Goal: Submit feedback/report problem: Submit feedback/report problem

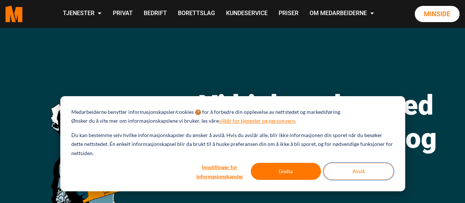
click at [344, 171] on button "Avslå" at bounding box center [359, 171] width 70 height 17
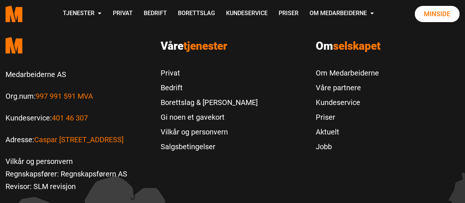
scroll to position [1618, 0]
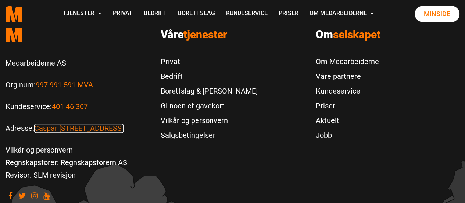
click at [63, 124] on link "Caspar [STREET_ADDRESS]" at bounding box center [78, 128] width 89 height 9
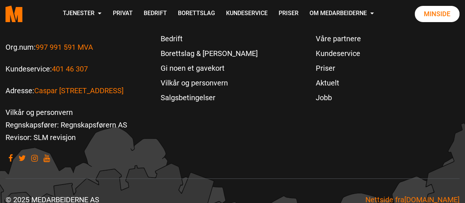
scroll to position [1656, 0]
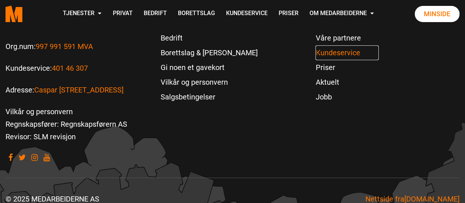
click at [329, 45] on link "Kundeservice" at bounding box center [346, 52] width 63 height 15
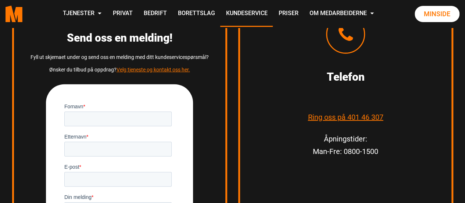
scroll to position [1029, 0]
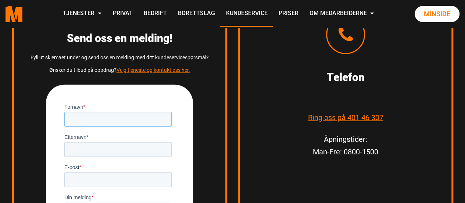
click at [71, 116] on input "Fornavn *" at bounding box center [117, 118] width 107 height 15
type input "Christel"
type input "Geitlin-Benestad"
type input "christel.benestad@gmail.com"
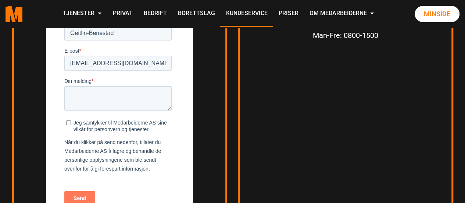
scroll to position [1140, 0]
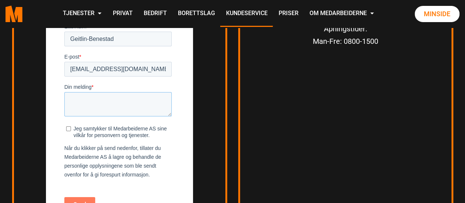
click at [70, 97] on textarea "Din melding *" at bounding box center [117, 104] width 107 height 24
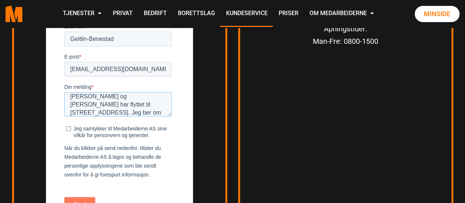
scroll to position [52, 0]
type textarea "Adresse-endring. Christel Geitlin-Benestad har flyttet til Kaptein Oppegaardsve…"
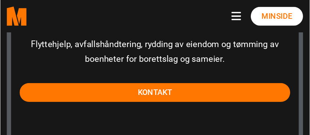
scroll to position [52, 0]
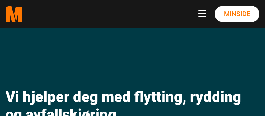
scroll to position [938, 0]
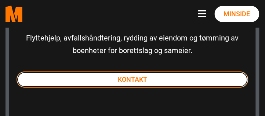
click at [105, 75] on link "Kontakt" at bounding box center [133, 79] width 232 height 16
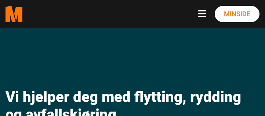
scroll to position [929, 0]
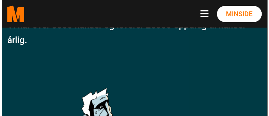
scroll to position [168, 0]
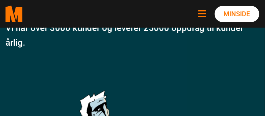
click at [203, 14] on button "Toggle navigation" at bounding box center [204, 13] width 11 height 7
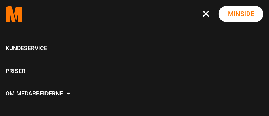
scroll to position [106, 0]
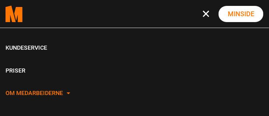
click at [64, 93] on link "Om Medarbeiderne" at bounding box center [134, 93] width 269 height 22
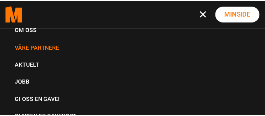
scroll to position [210, 0]
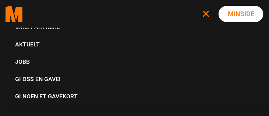
click at [204, 13] on button "Toggle navigation" at bounding box center [207, 13] width 11 height 7
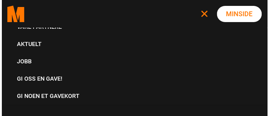
scroll to position [106, 0]
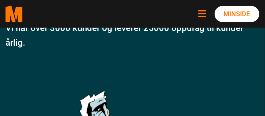
click at [204, 13] on button "Toggle navigation" at bounding box center [204, 13] width 11 height 7
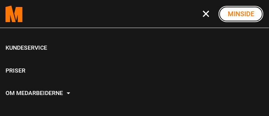
click at [229, 10] on link "Minside" at bounding box center [240, 14] width 45 height 16
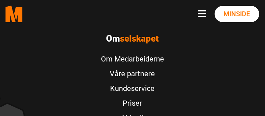
scroll to position [2689, 0]
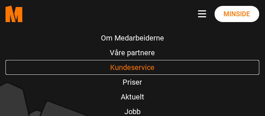
click at [115, 60] on link "Kundeservice" at bounding box center [133, 67] width 254 height 15
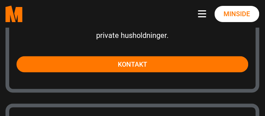
scroll to position [945, 0]
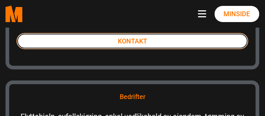
click at [108, 40] on link "Kontakt" at bounding box center [133, 41] width 232 height 16
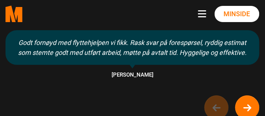
scroll to position [777, 0]
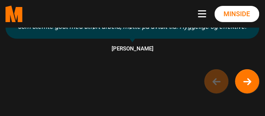
click at [214, 52] on div "Godt fornøyd med flyttehjelpen vi fikk. Rask svar på forespørsel, ryddig estima…" at bounding box center [132, 48] width 265 height 89
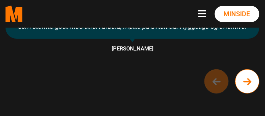
click at [241, 69] on circle "Next button of carousel" at bounding box center [248, 81] width 24 height 24
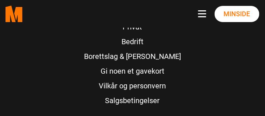
scroll to position [1239, 0]
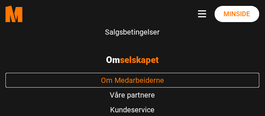
click at [136, 73] on link "Om Medarbeiderne" at bounding box center [133, 80] width 254 height 15
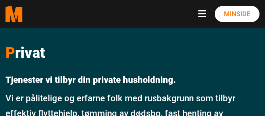
scroll to position [1239, 0]
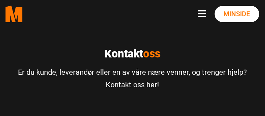
scroll to position [1279, 0]
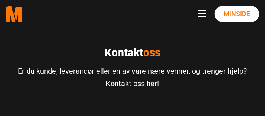
click at [151, 53] on span "oss" at bounding box center [151, 52] width 17 height 13
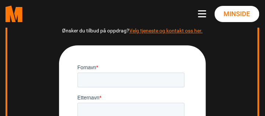
scroll to position [1469, 0]
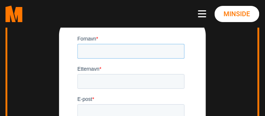
click at [129, 51] on input "Fornavn *" at bounding box center [130, 51] width 107 height 15
type input "Christel"
type input "Geitlin-Benestad"
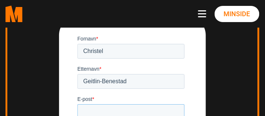
type input "[EMAIL_ADDRESS][DOMAIN_NAME]"
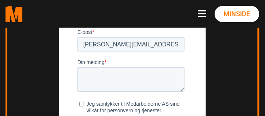
scroll to position [1532, 0]
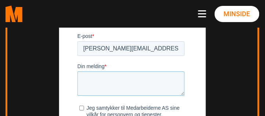
click at [86, 75] on textarea "Din melding *" at bounding box center [130, 84] width 107 height 24
type textarea "Adresse"
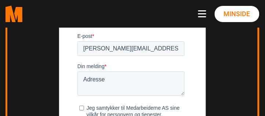
click at [99, 67] on span "Din melding" at bounding box center [90, 67] width 27 height 6
click at [99, 72] on textarea "Adresse" at bounding box center [130, 84] width 107 height 24
drag, startPoint x: 109, startPoint y: 78, endPoint x: 79, endPoint y: 80, distance: 30.6
click at [79, 80] on textarea "Adresse" at bounding box center [130, 84] width 107 height 24
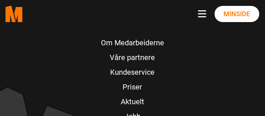
scroll to position [2351, 0]
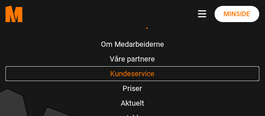
click at [119, 74] on link "Kundeservice" at bounding box center [133, 73] width 254 height 15
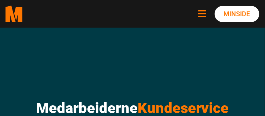
click at [205, 12] on button "Toggle navigation" at bounding box center [204, 13] width 11 height 7
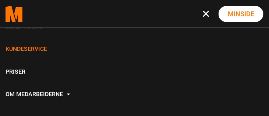
scroll to position [106, 0]
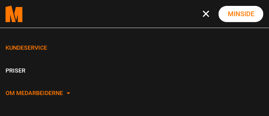
click at [44, 90] on link "Om Medarbeiderne" at bounding box center [134, 93] width 269 height 22
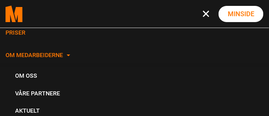
scroll to position [148, 0]
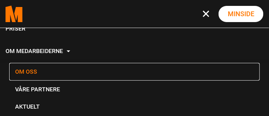
click at [24, 69] on link "Om oss" at bounding box center [134, 71] width 250 height 17
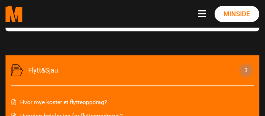
scroll to position [273, 0]
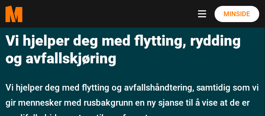
scroll to position [84, 0]
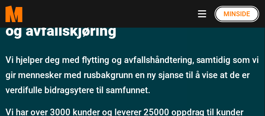
click at [221, 11] on link "Minside" at bounding box center [237, 14] width 45 height 16
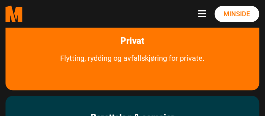
scroll to position [567, 0]
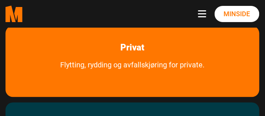
click at [106, 29] on div "Privat Flytting, rydding og avfallskjøring for private." at bounding box center [133, 61] width 254 height 71
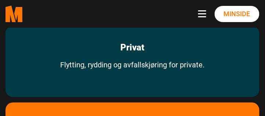
click at [106, 30] on div "Privat Flytting, rydding og avfallskjøring for private." at bounding box center [133, 61] width 254 height 71
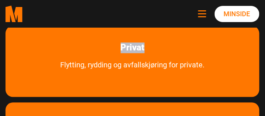
click at [204, 10] on span "Navbar toggle button" at bounding box center [203, 10] width 8 height 1
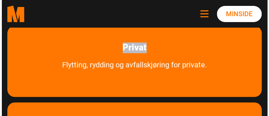
scroll to position [570, 0]
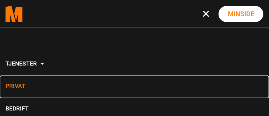
click at [16, 85] on link "Privat" at bounding box center [134, 86] width 269 height 22
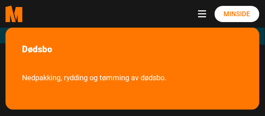
scroll to position [504, 0]
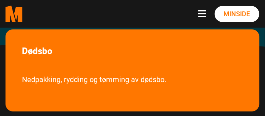
click at [203, 9] on nav ".cls-1{filter:url(#drop-shadow-2)}.cls-1,.cls-2{fill:#ff7700;stroke-width:0px}.…" at bounding box center [132, 14] width 265 height 28
click at [230, 12] on link "Minside" at bounding box center [237, 14] width 45 height 16
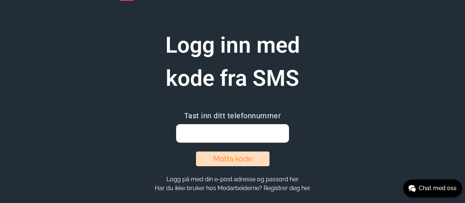
scroll to position [49, 0]
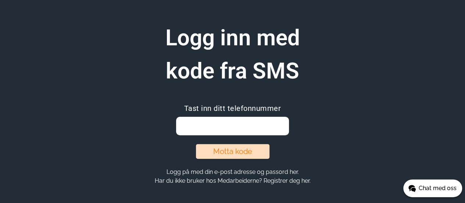
click at [416, 184] on span "Chat med oss" at bounding box center [433, 187] width 50 height 9
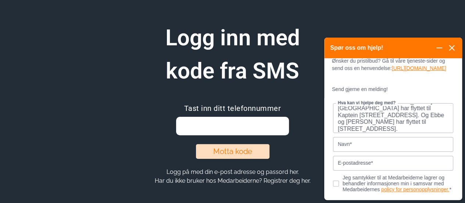
scroll to position [0, 0]
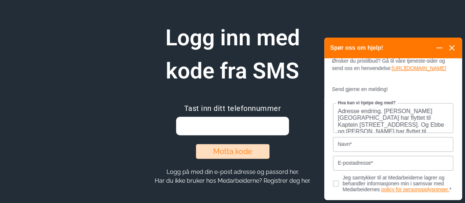
click at [379, 118] on textarea "Adresse endring. [PERSON_NAME][GEOGRAPHIC_DATA] har flyttet til Kaptein [STREET…" at bounding box center [393, 118] width 120 height 30
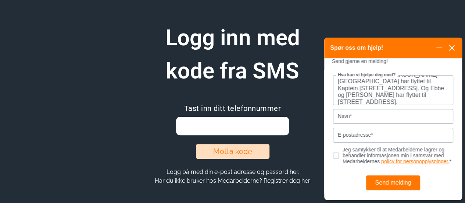
scroll to position [13, 0]
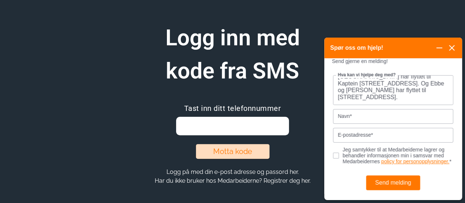
click at [350, 103] on textarea "Adresse endringer: [PERSON_NAME][GEOGRAPHIC_DATA] har flyttet til Kaptein [STRE…" at bounding box center [393, 90] width 120 height 30
click at [419, 102] on textarea "Adresse endringer: [PERSON_NAME][GEOGRAPHIC_DATA] har flyttet til Kaptein [STRE…" at bounding box center [393, 90] width 120 height 30
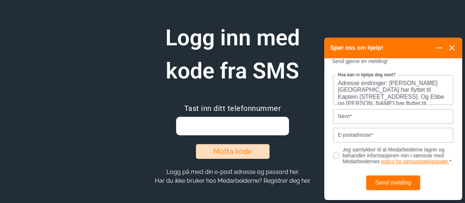
scroll to position [34, 0]
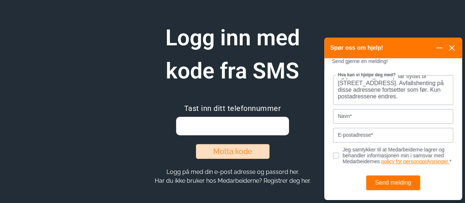
click at [364, 99] on textarea "Adresse endringer: [PERSON_NAME][GEOGRAPHIC_DATA] har flyttet til Kaptein [STRE…" at bounding box center [393, 90] width 120 height 30
type textarea "Adresse endringer: [PERSON_NAME][GEOGRAPHIC_DATA] har flyttet til Kaptein [STRE…"
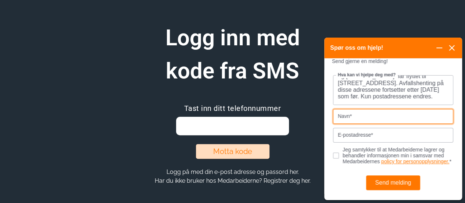
click at [355, 123] on input "Navn*" at bounding box center [393, 116] width 120 height 15
type input "[PERSON_NAME]"
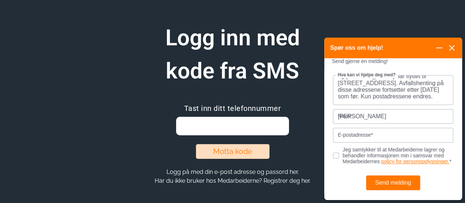
type input "[EMAIL_ADDRESS][DOMAIN_NAME]"
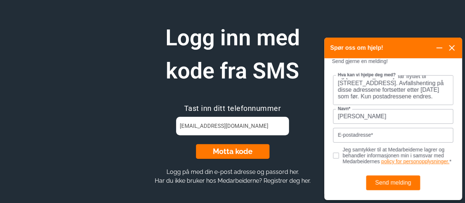
click at [351, 138] on span "E-postadresse*" at bounding box center [355, 135] width 39 height 6
click at [351, 142] on input "E-postadresse*" at bounding box center [393, 135] width 120 height 15
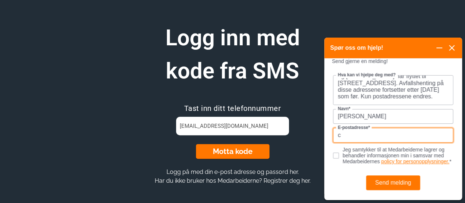
type input "[EMAIL_ADDRESS][DOMAIN_NAME]"
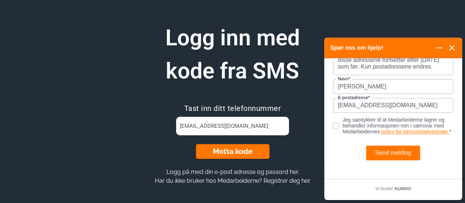
click at [336, 127] on input "Jeg samtykker til at Medarbeiderne lagrer og behandler informasjonen min i sams…" at bounding box center [339, 124] width 13 height 5
checkbox input "true"
click at [394, 157] on button "Send melding" at bounding box center [393, 152] width 54 height 15
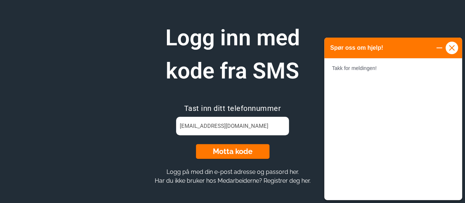
click at [454, 45] on icon at bounding box center [452, 48] width 6 height 6
